Goal: Information Seeking & Learning: Learn about a topic

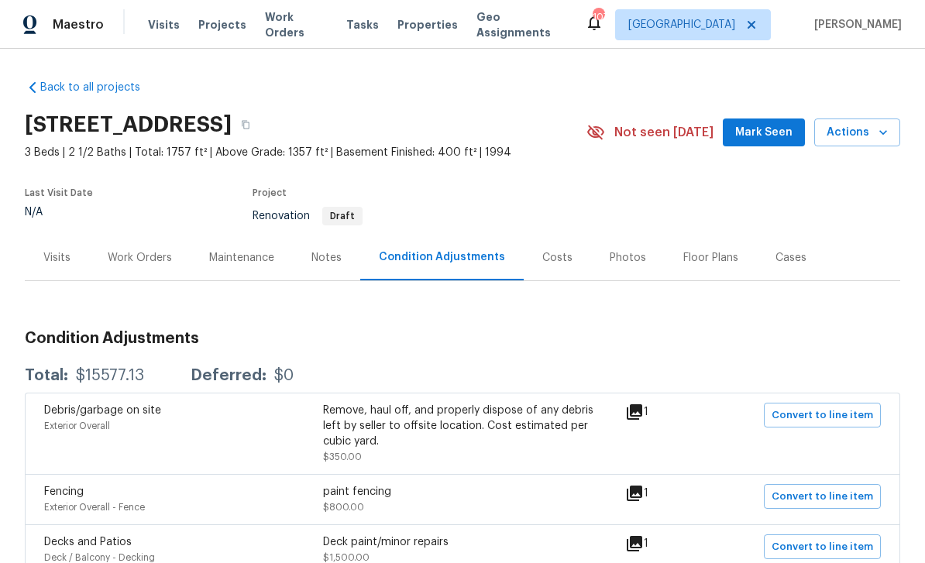
scroll to position [146, 0]
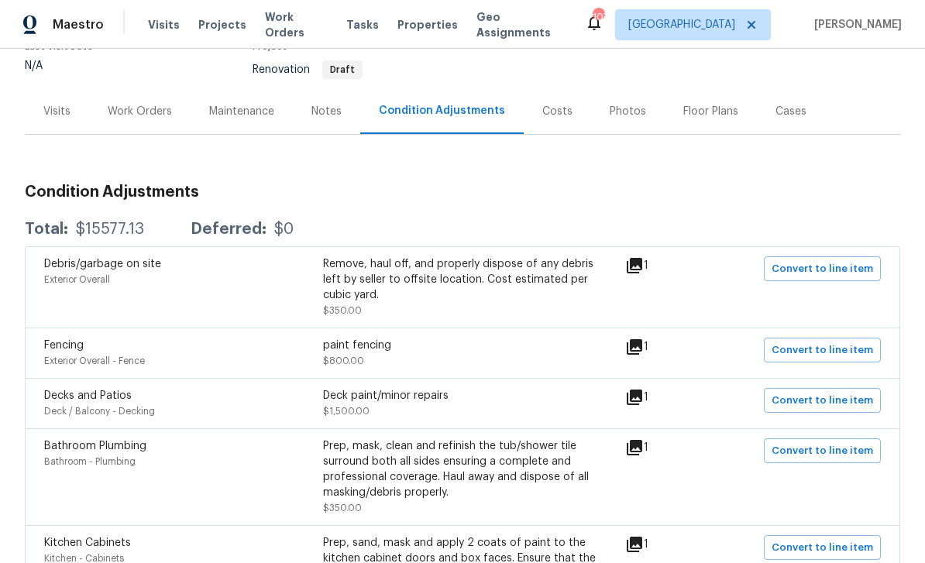
click at [646, 332] on div "Fencing Exterior Overall - Fence paint fencing $800.00 1 Convert to line item" at bounding box center [463, 353] width 876 height 50
click at [642, 345] on icon at bounding box center [634, 346] width 15 height 15
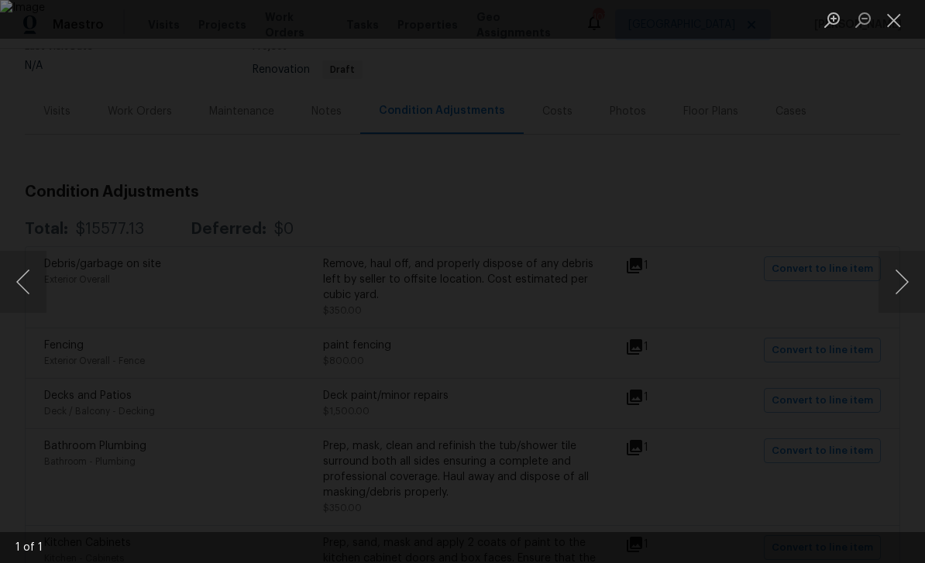
click at [902, 287] on button "Next image" at bounding box center [902, 282] width 46 height 62
click at [898, 19] on button "Close lightbox" at bounding box center [894, 19] width 31 height 27
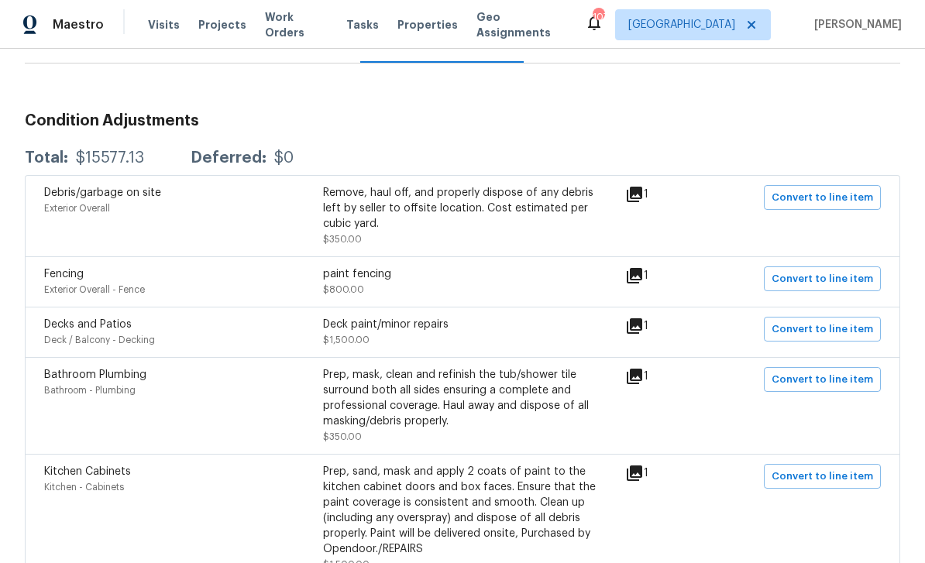
scroll to position [227, 0]
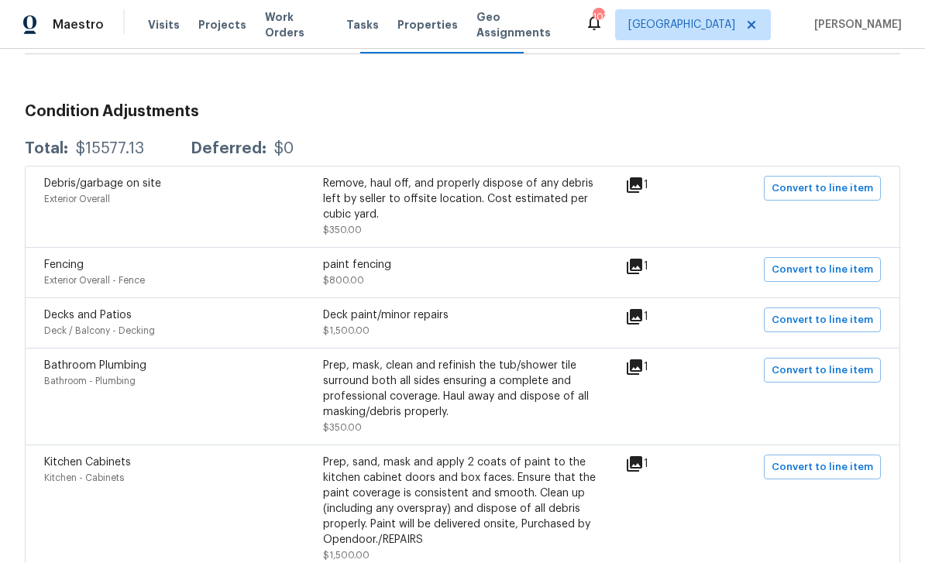
click at [642, 313] on icon at bounding box center [634, 316] width 15 height 15
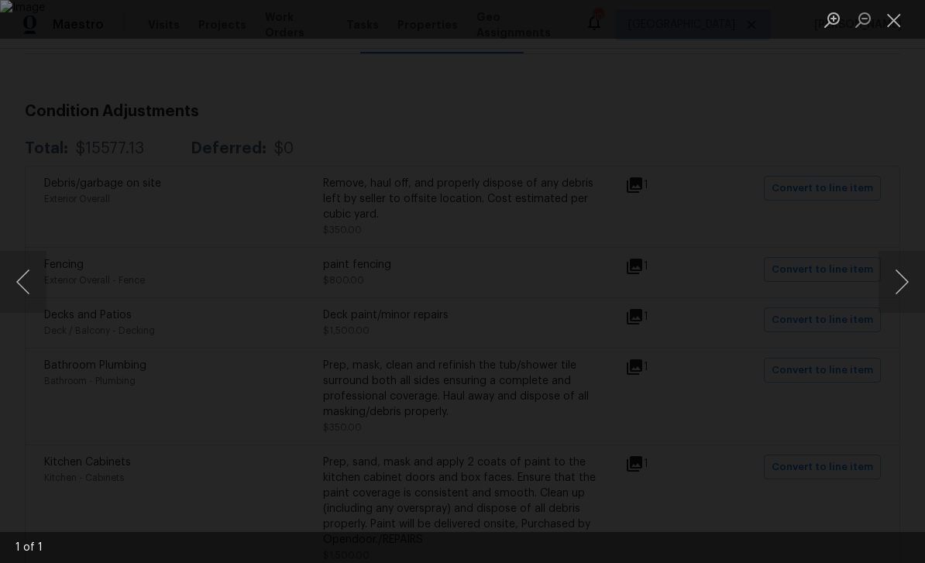
click at [892, 32] on button "Close lightbox" at bounding box center [894, 19] width 31 height 27
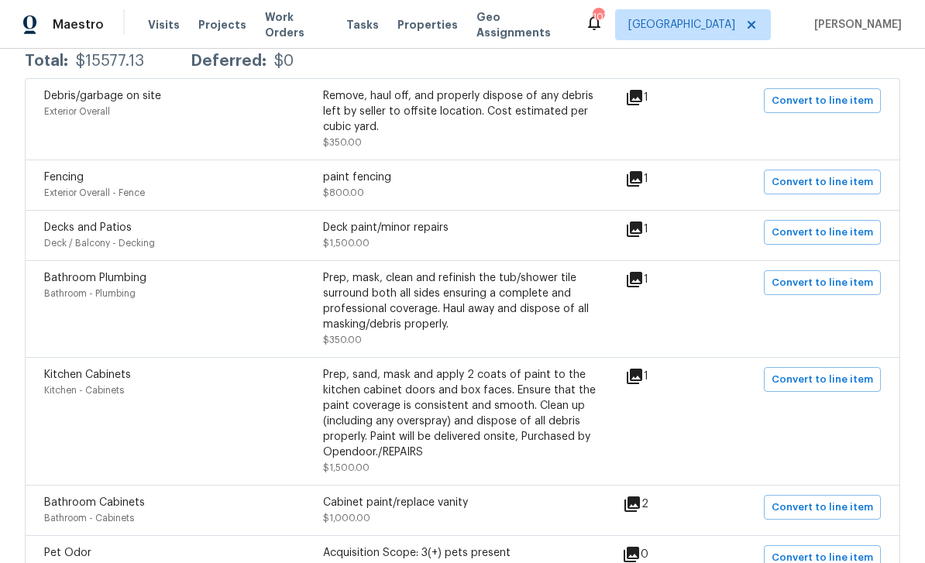
scroll to position [318, 0]
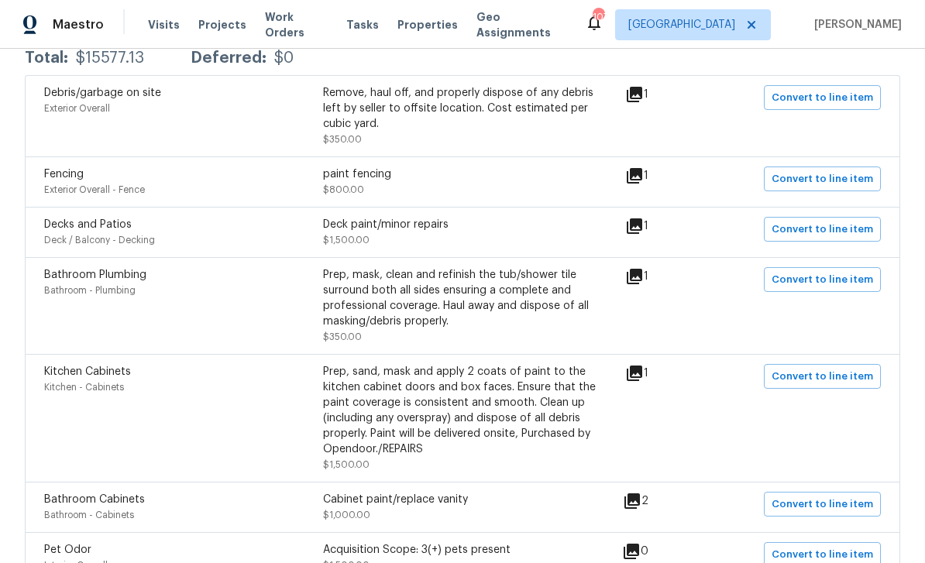
click at [636, 277] on icon at bounding box center [634, 276] width 19 height 19
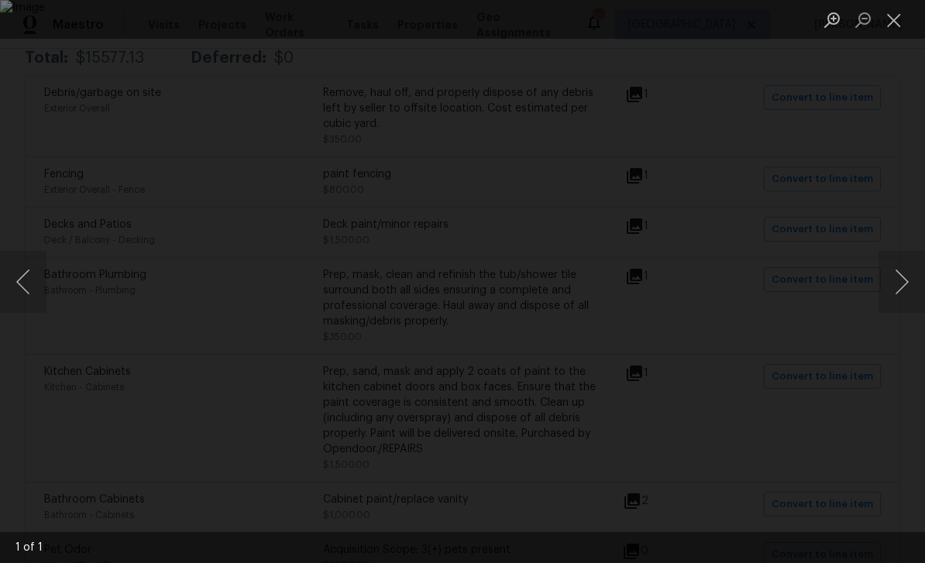
click at [902, 22] on button "Close lightbox" at bounding box center [894, 19] width 31 height 27
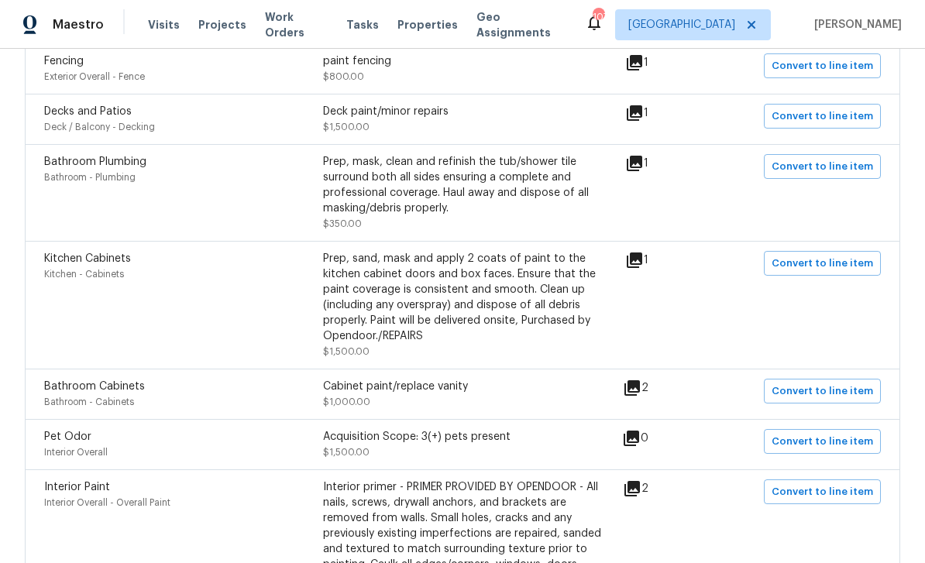
scroll to position [436, 0]
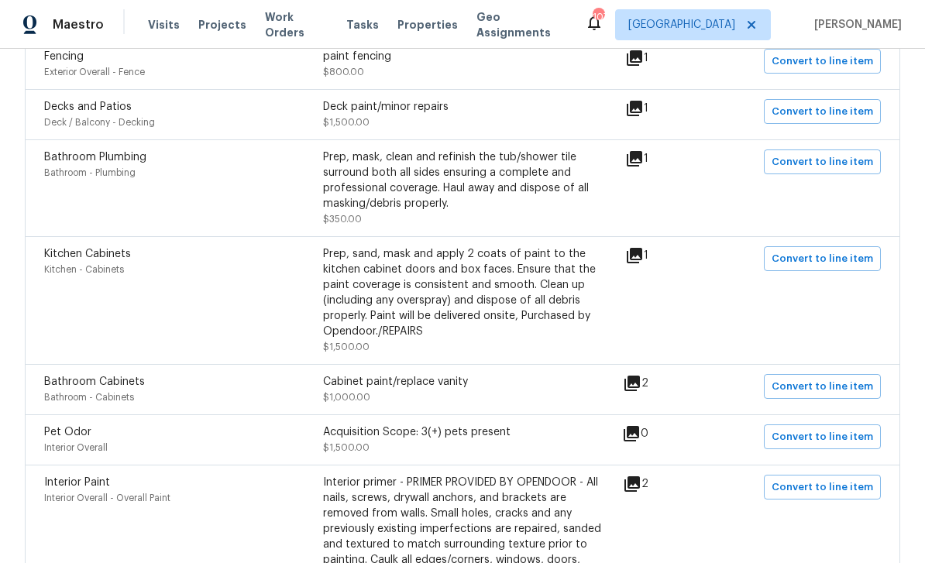
click at [642, 253] on icon at bounding box center [634, 255] width 15 height 15
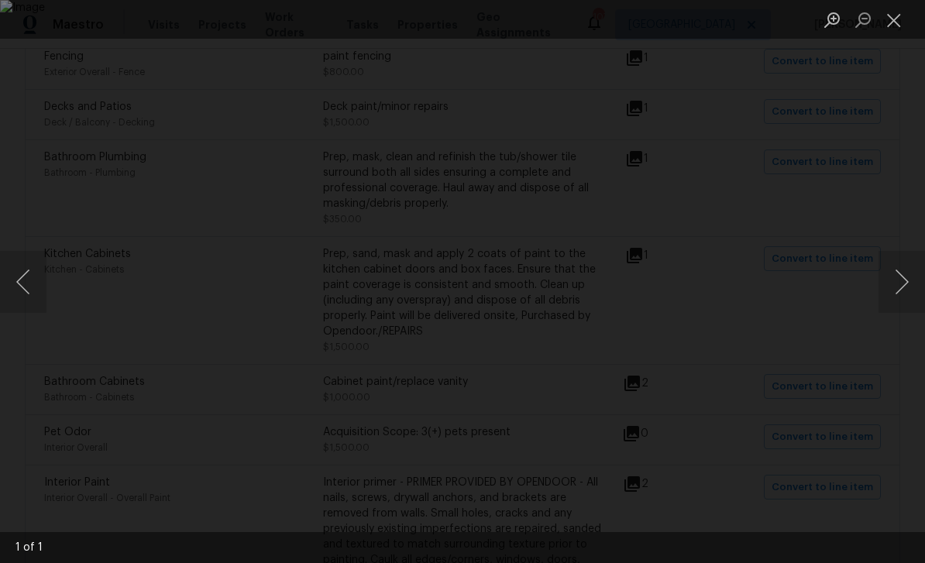
click at [904, 28] on button "Close lightbox" at bounding box center [894, 19] width 31 height 27
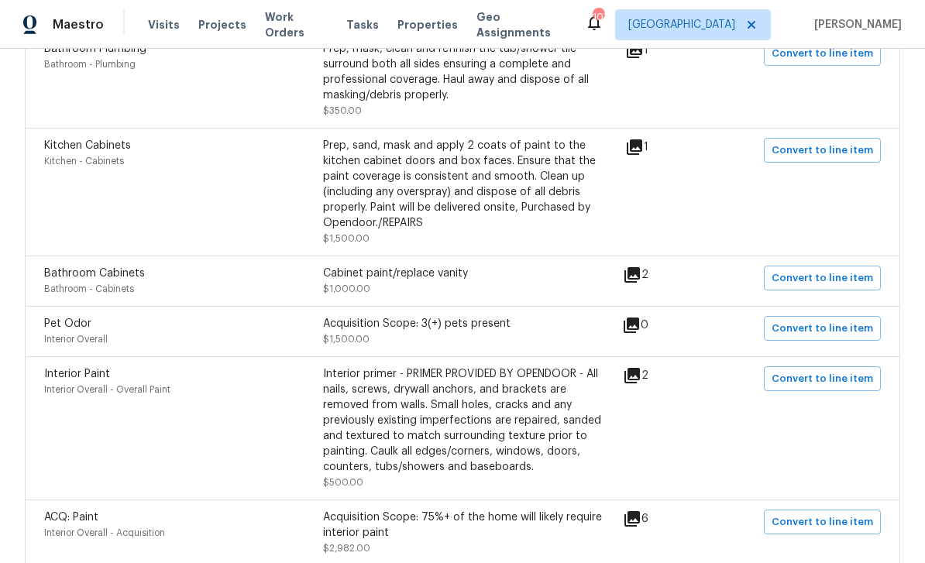
scroll to position [547, 0]
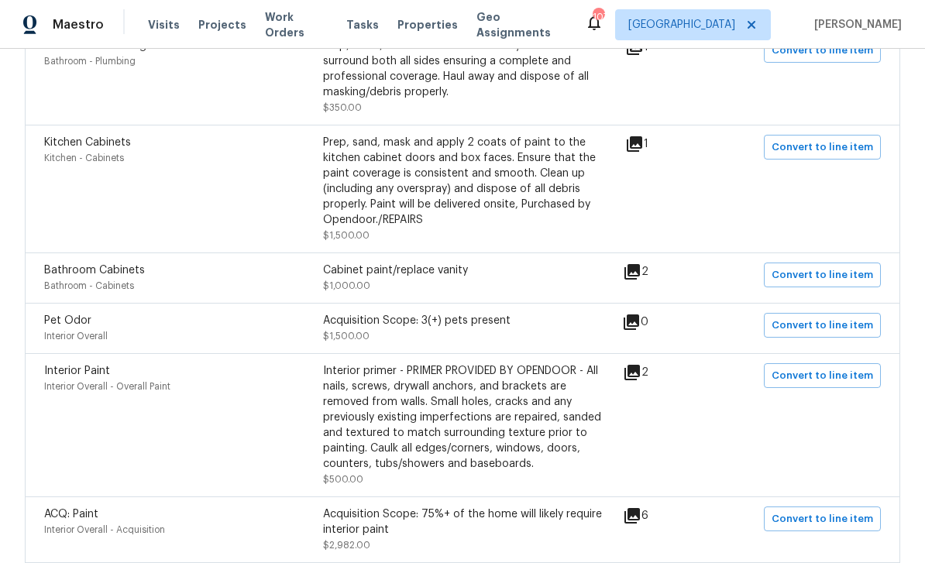
click at [640, 280] on icon at bounding box center [632, 271] width 15 height 15
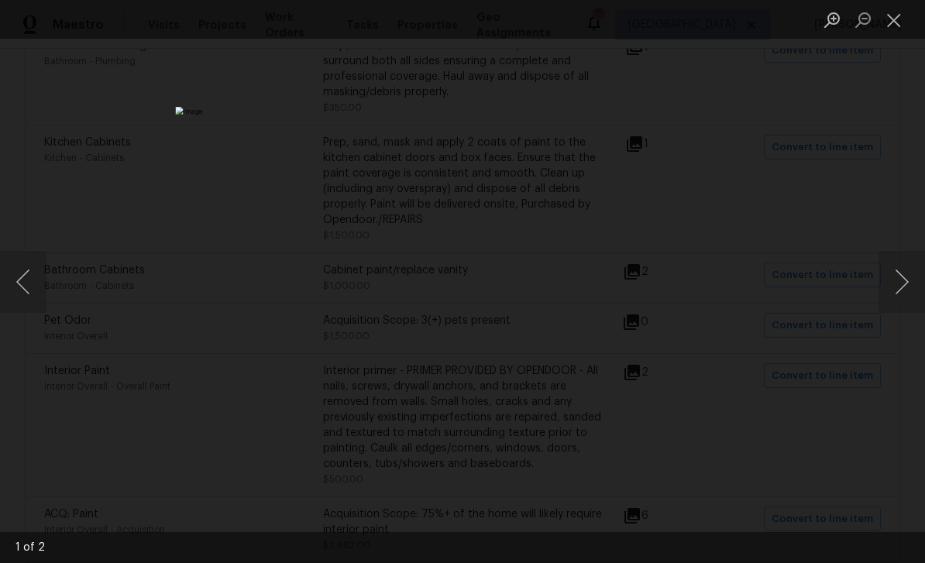
click at [904, 13] on button "Close lightbox" at bounding box center [894, 19] width 31 height 27
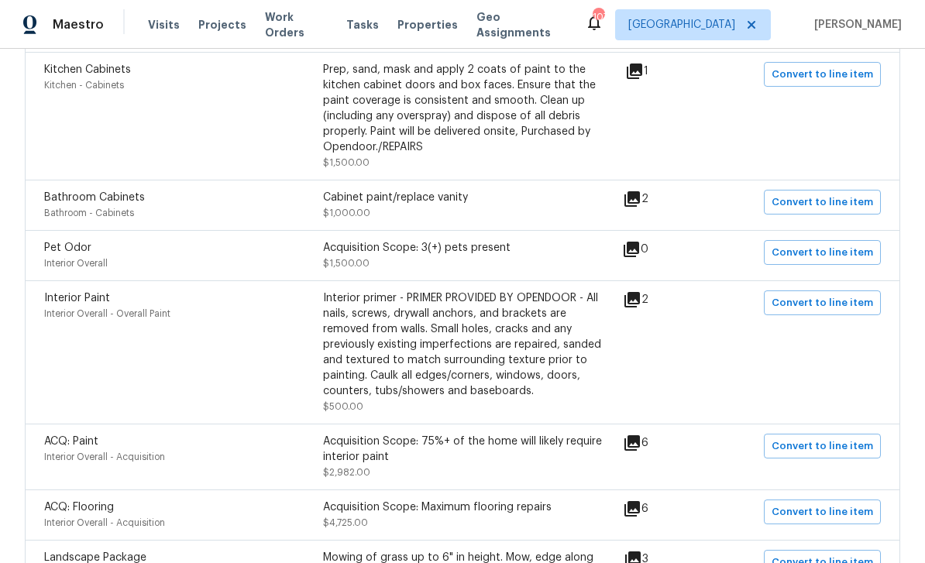
scroll to position [749, 0]
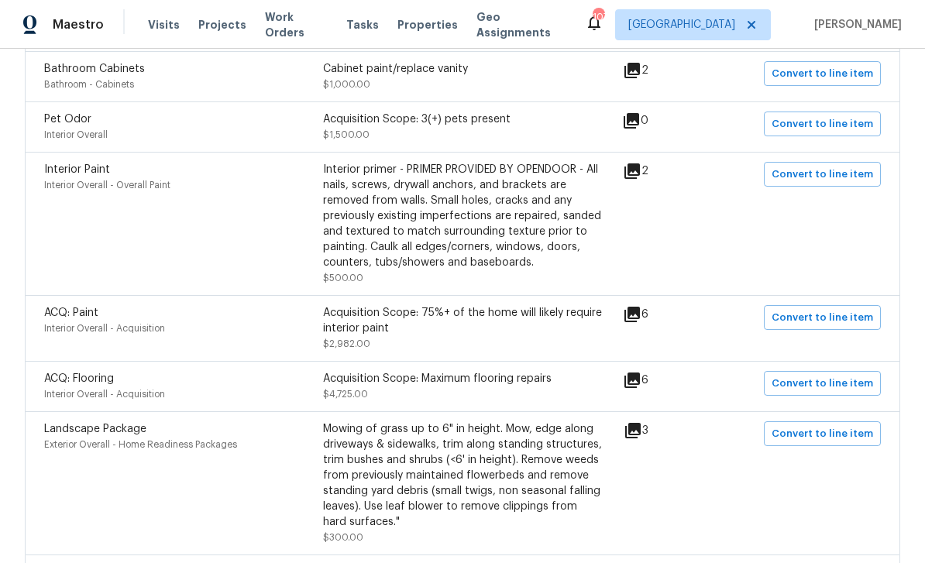
click at [640, 319] on icon at bounding box center [632, 314] width 15 height 15
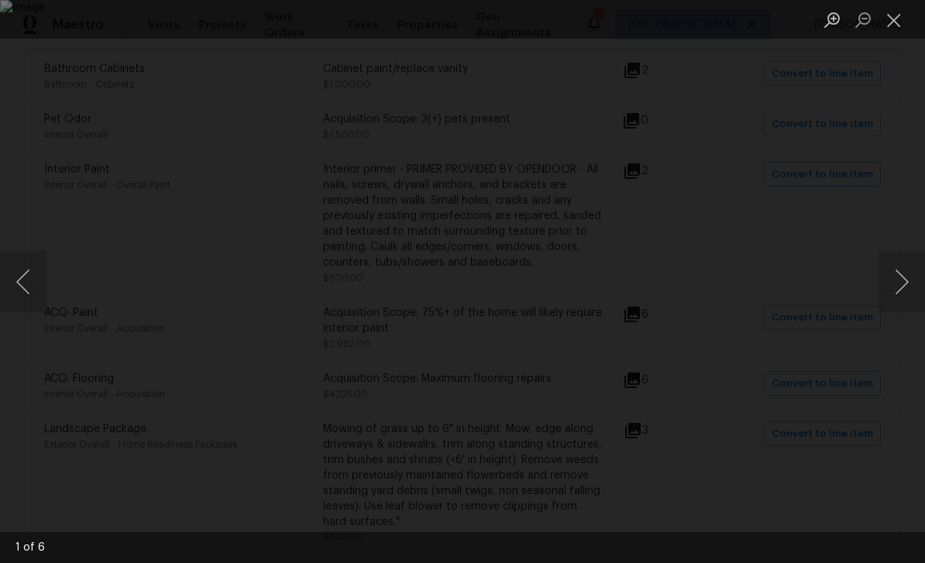
click at [893, 22] on button "Close lightbox" at bounding box center [894, 19] width 31 height 27
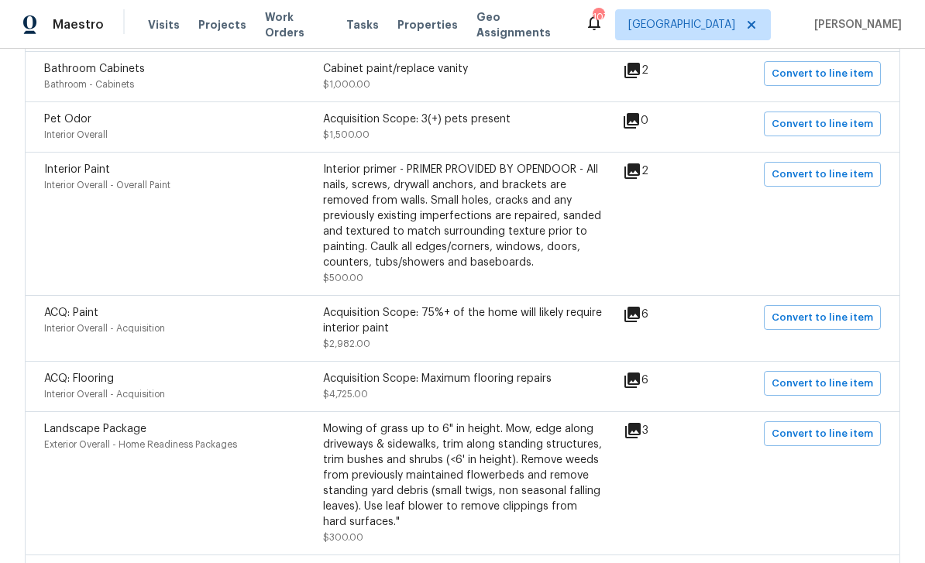
click at [642, 322] on icon at bounding box center [632, 314] width 19 height 19
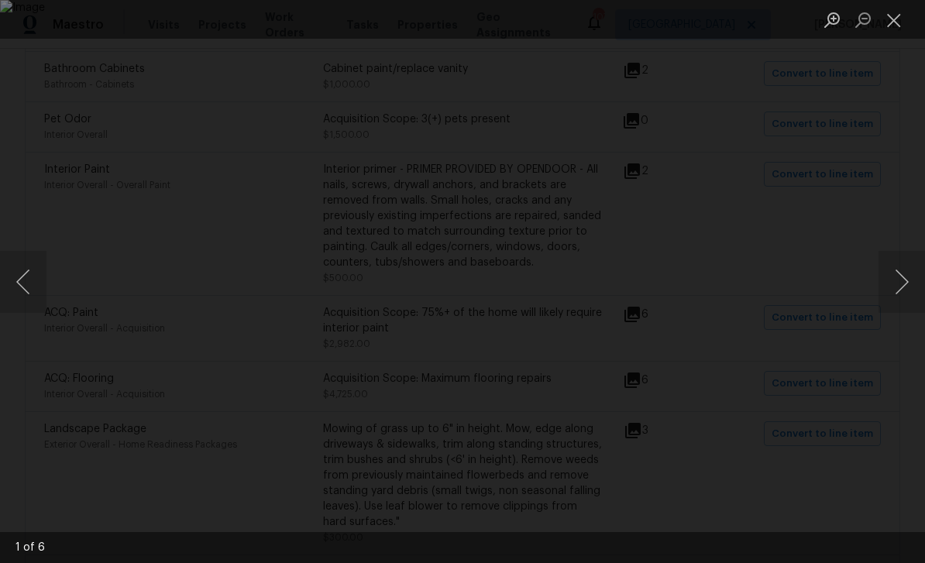
click at [908, 283] on button "Next image" at bounding box center [902, 282] width 46 height 62
click at [907, 288] on button "Next image" at bounding box center [902, 282] width 46 height 62
click at [902, 287] on button "Next image" at bounding box center [902, 282] width 46 height 62
click at [898, 287] on button "Next image" at bounding box center [902, 282] width 46 height 62
click at [897, 292] on button "Next image" at bounding box center [902, 282] width 46 height 62
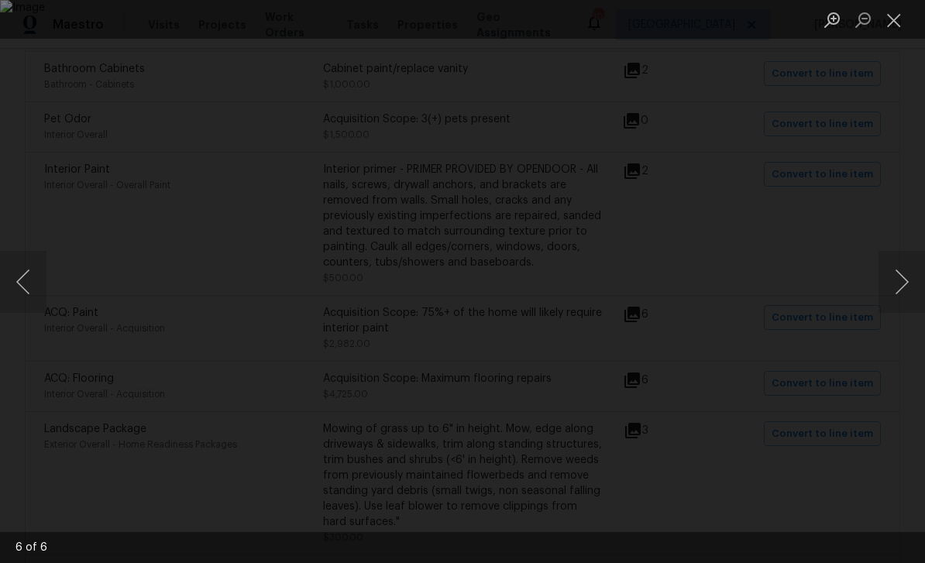
click at [901, 290] on button "Next image" at bounding box center [902, 282] width 46 height 62
click at [900, 284] on button "Next image" at bounding box center [902, 282] width 46 height 62
click at [897, 31] on button "Close lightbox" at bounding box center [894, 19] width 31 height 27
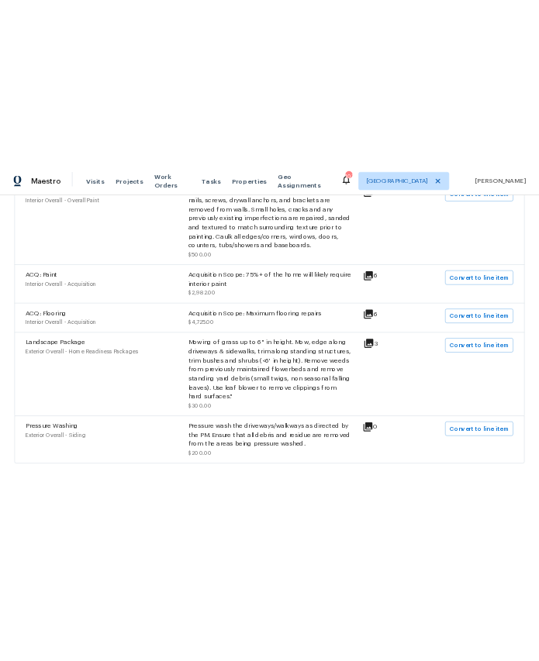
scroll to position [875, 0]
